Goal: Check status: Check status

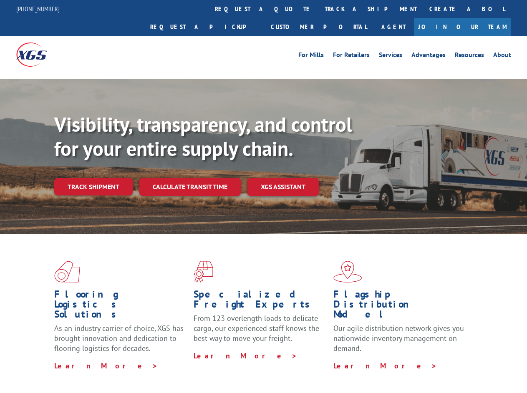
click at [263, 196] on div "Visibility, transparency, and control for your entire supply chain. Track shipm…" at bounding box center [290, 171] width 472 height 116
click at [318, 9] on link "track a shipment" at bounding box center [370, 9] width 105 height 18
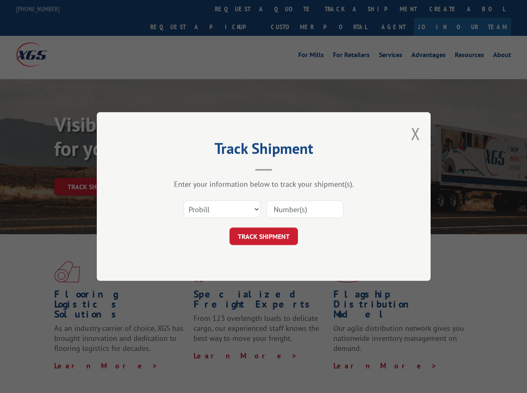
click at [343, 9] on div "Track Shipment Enter your information below to track your shipment(s). Select c…" at bounding box center [263, 196] width 527 height 393
click at [93, 168] on div "Track Shipment Enter your information below to track your shipment(s). Select c…" at bounding box center [263, 196] width 527 height 393
click at [189, 168] on header "Track Shipment" at bounding box center [263, 157] width 250 height 28
click at [283, 168] on header "Track Shipment" at bounding box center [263, 157] width 250 height 28
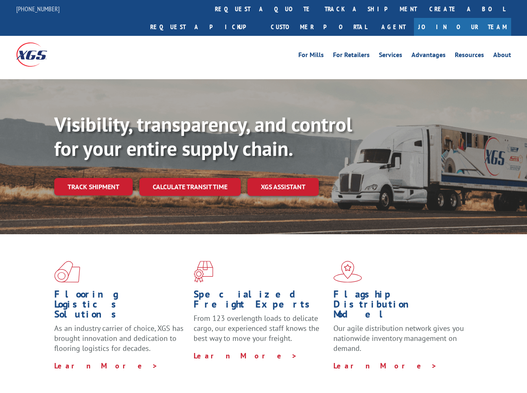
click at [263, 196] on div "Visibility, transparency, and control for your entire supply chain. Track shipm…" at bounding box center [290, 171] width 472 height 116
click at [318, 9] on link "track a shipment" at bounding box center [370, 9] width 105 height 18
click at [423, 9] on link "Create a BOL" at bounding box center [467, 9] width 88 height 18
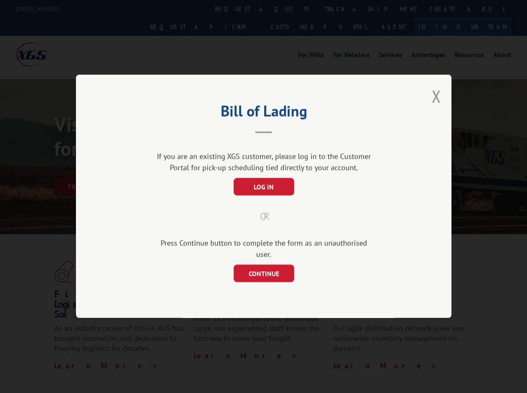
click at [343, 9] on div "Bill of Lading If you are an existing XGS customer, please log in to the Custom…" at bounding box center [263, 196] width 527 height 393
click at [93, 168] on div "Bill of Lading If you are an existing XGS customer, please log in to the Custom…" at bounding box center [263, 197] width 375 height 244
click at [189, 168] on div "If you are an existing XGS customer, please log in to the Customer Portal for p…" at bounding box center [263, 162] width 221 height 23
click at [283, 168] on div "If you are an existing XGS customer, please log in to the Customer Portal for p…" at bounding box center [263, 162] width 221 height 23
